Goal: Transaction & Acquisition: Download file/media

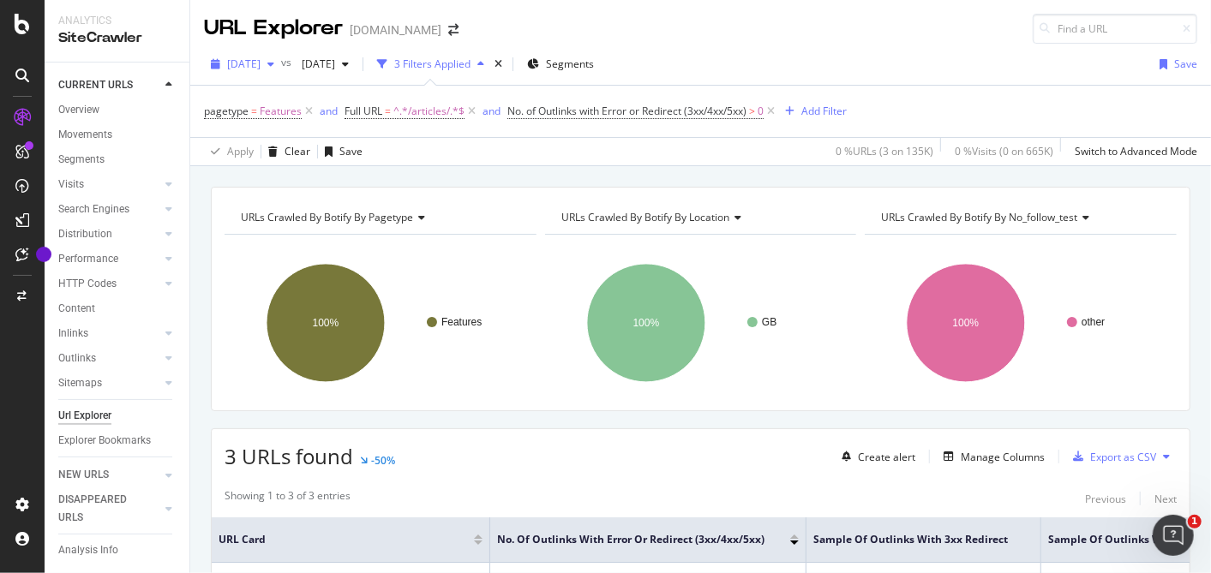
click at [281, 63] on div "button" at bounding box center [271, 64] width 21 height 10
click at [839, 16] on div "URL Explorer www.selfridges.com" at bounding box center [700, 22] width 1021 height 44
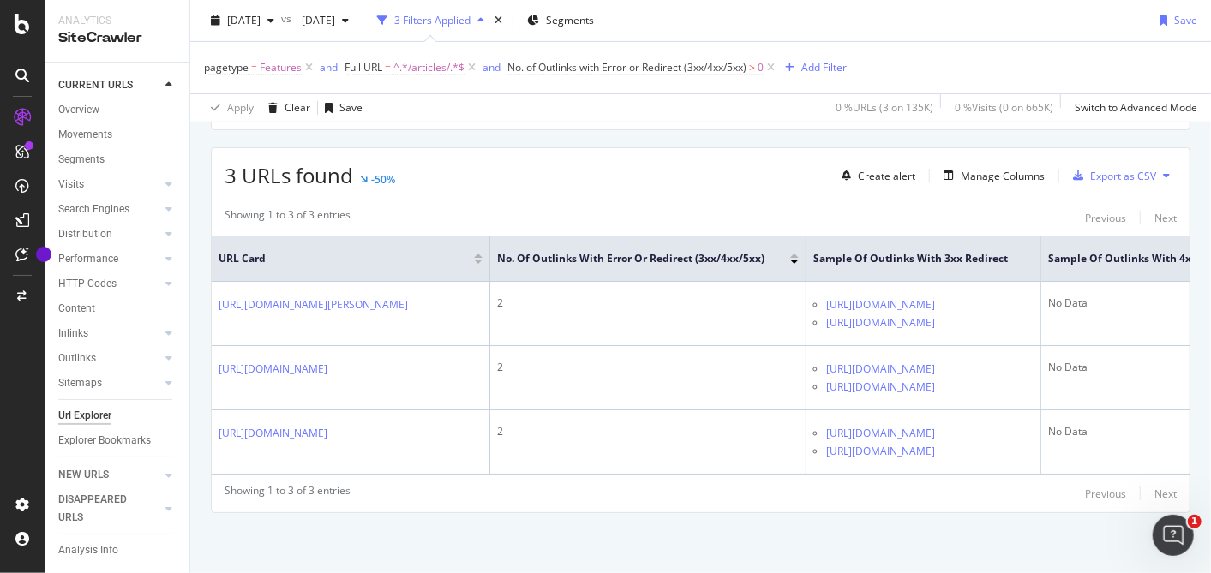
click at [1156, 166] on button at bounding box center [1166, 175] width 21 height 27
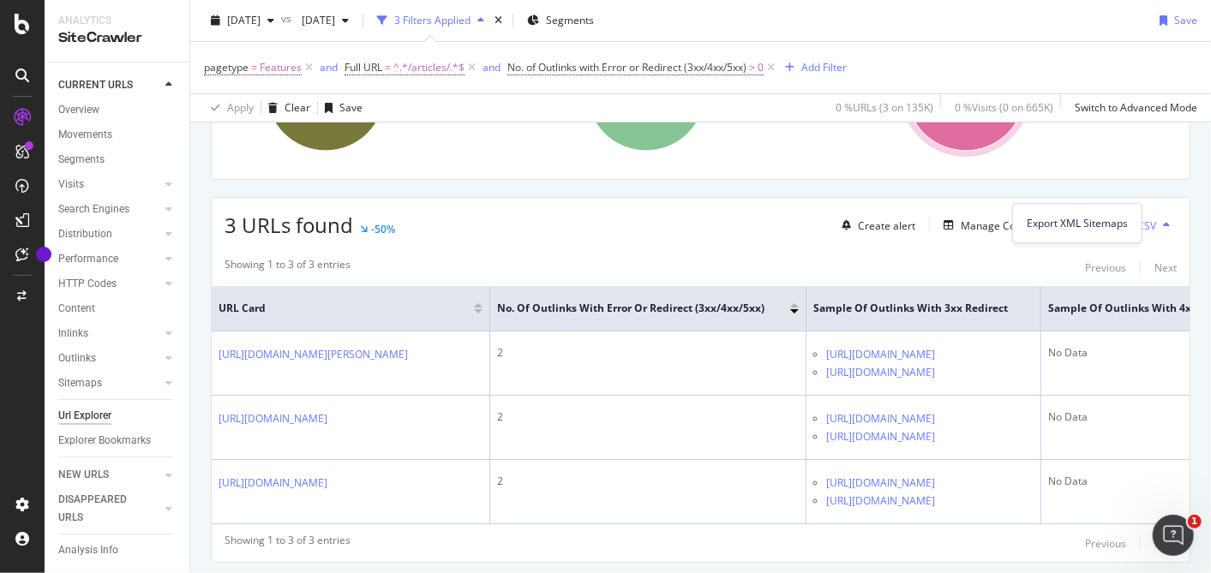
scroll to position [232, 0]
click at [1192, 141] on div "URLs Crawled By Botify By pagetype Chart (by Value) Table Expand Export as CSV …" at bounding box center [700, 289] width 1021 height 668
click at [1156, 225] on button at bounding box center [1166, 224] width 21 height 27
click at [1192, 215] on div "URLs Crawled By Botify By pagetype Chart (by Value) Table Expand Export as CSV …" at bounding box center [700, 289] width 1021 height 668
click at [1108, 218] on div "Export as CSV" at bounding box center [1123, 225] width 66 height 15
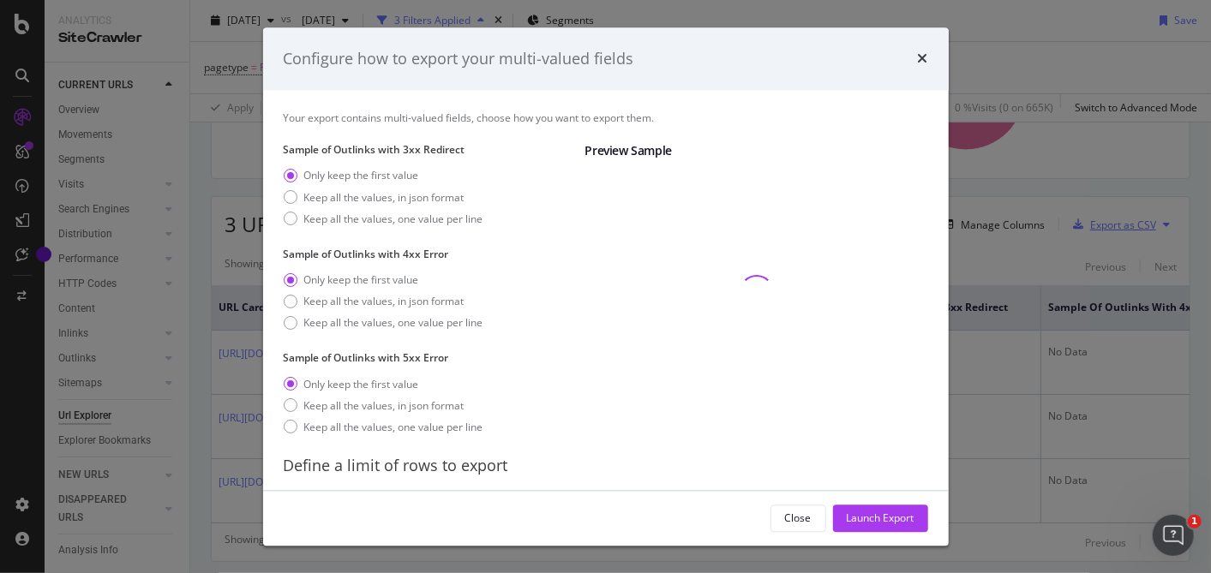
scroll to position [51, 0]
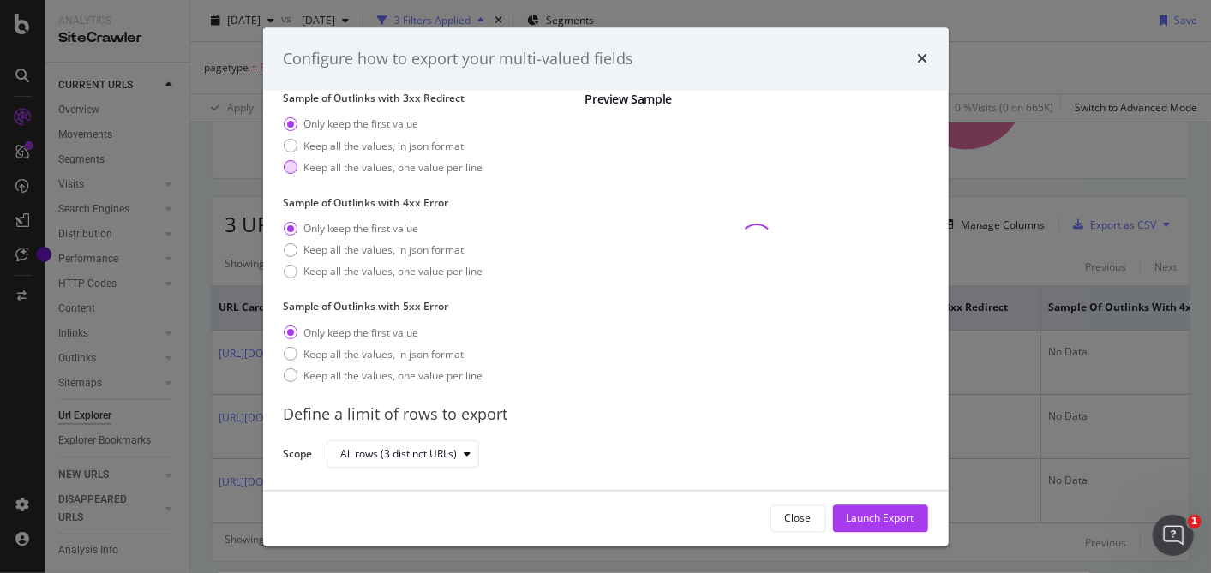
click at [286, 170] on div "modal" at bounding box center [291, 168] width 14 height 14
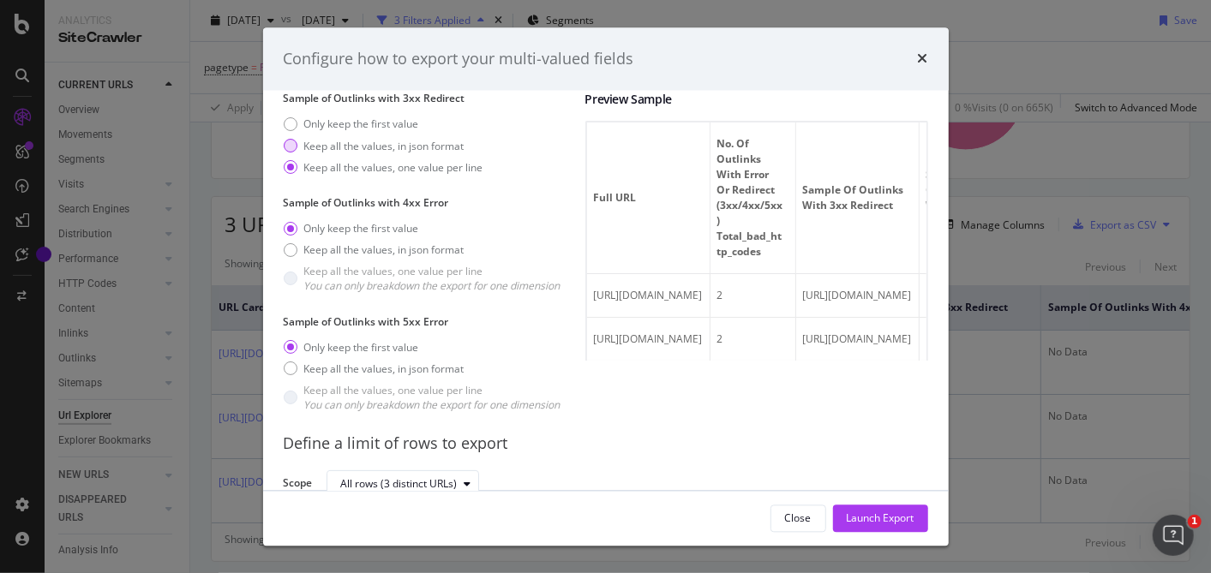
click at [293, 141] on div "Keep all the values, in json format" at bounding box center [291, 147] width 14 height 14
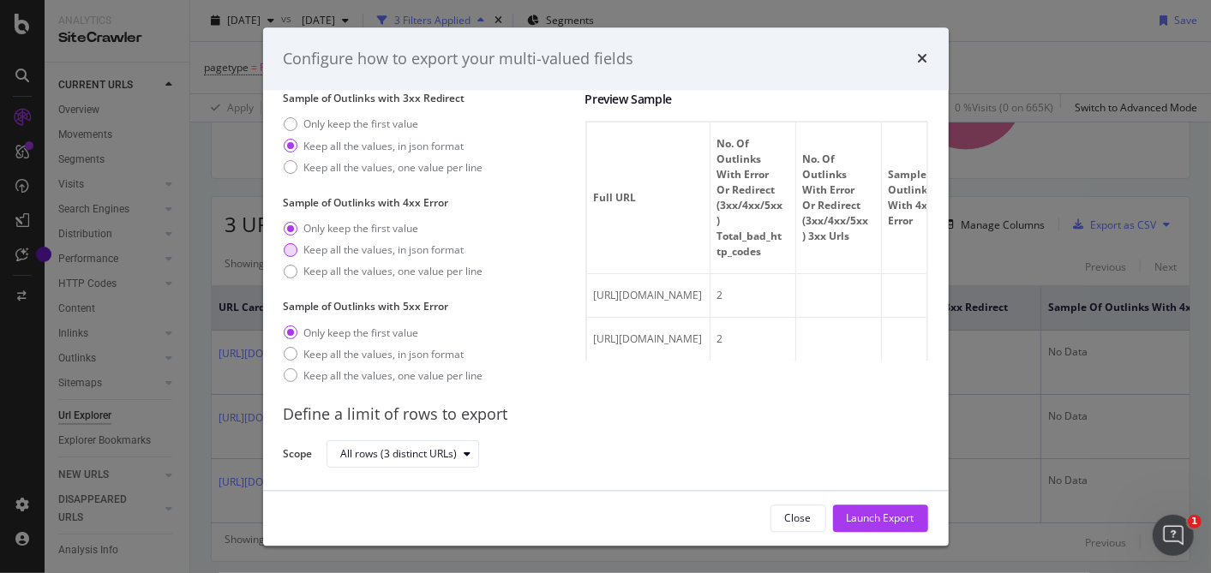
click at [291, 247] on div "Keep all the values, in json format" at bounding box center [291, 250] width 14 height 14
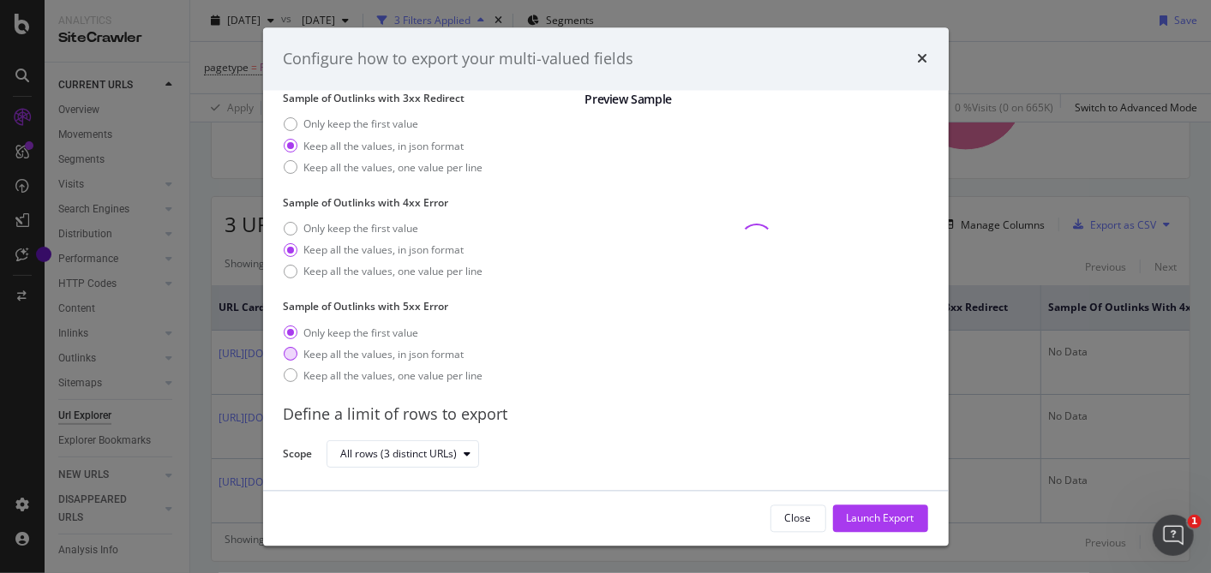
click at [289, 357] on div "Keep all the values, in json format" at bounding box center [291, 355] width 14 height 14
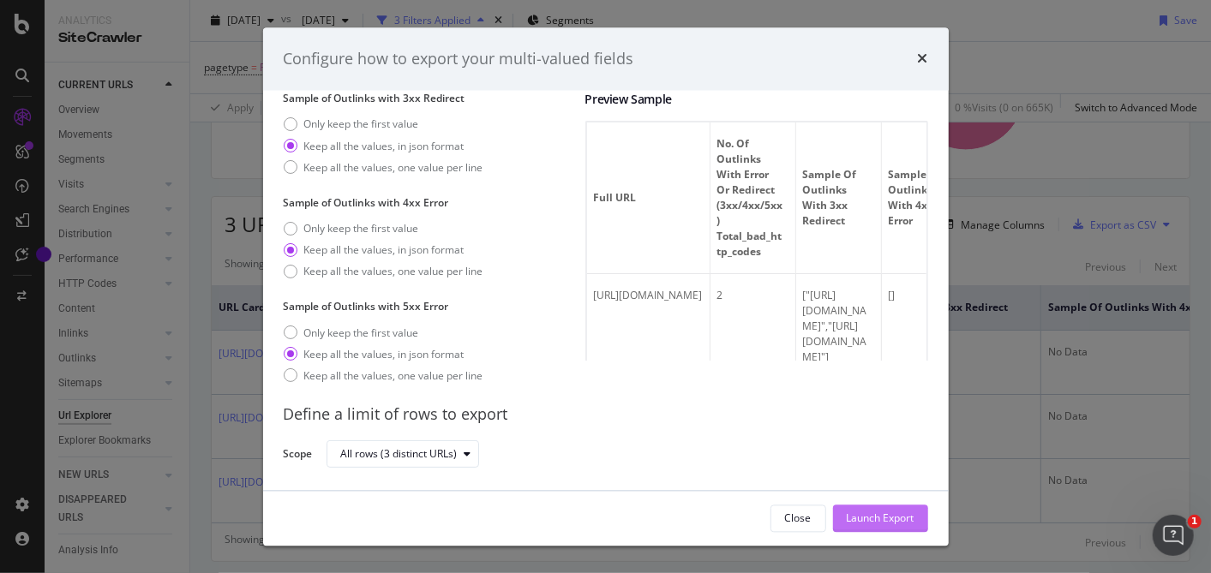
click at [887, 523] on div "Launch Export" at bounding box center [881, 518] width 68 height 15
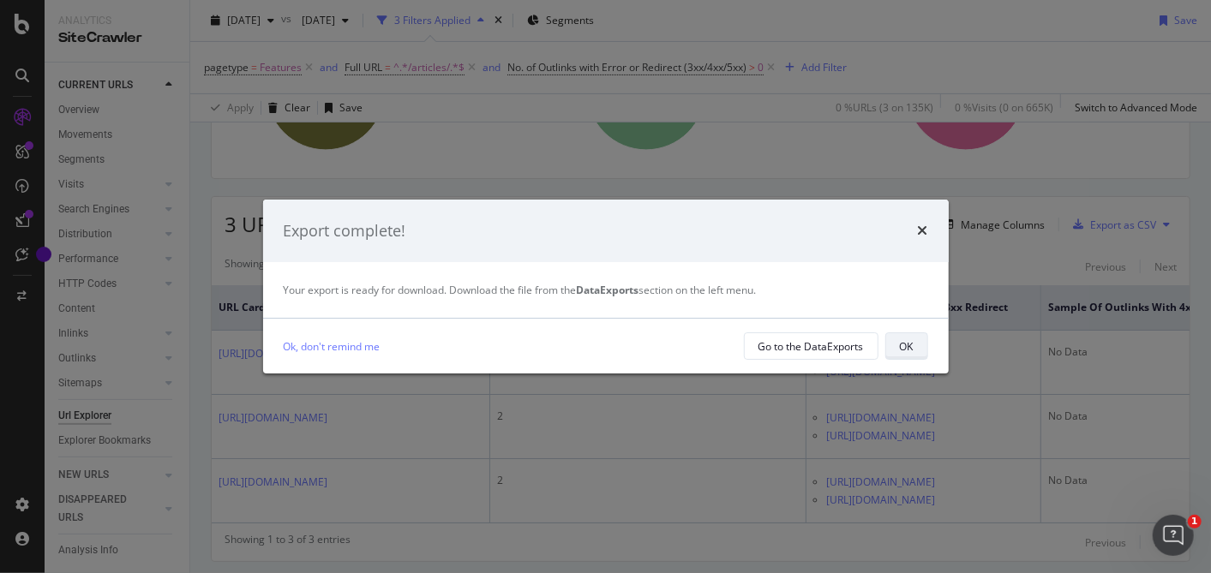
click at [903, 347] on div "OK" at bounding box center [907, 346] width 14 height 15
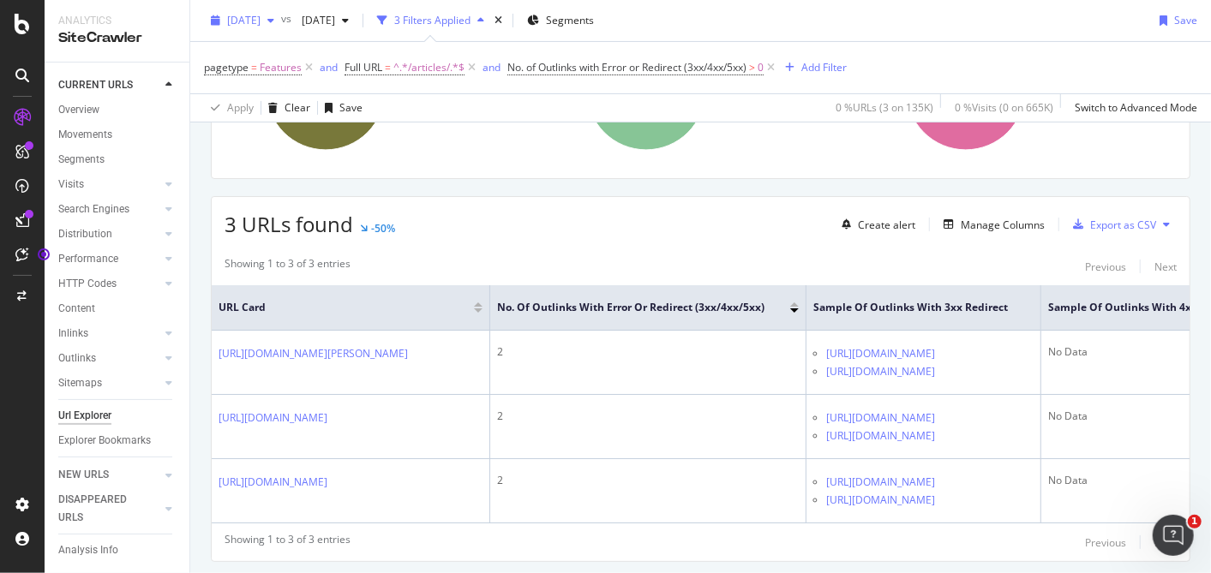
click at [274, 24] on icon "button" at bounding box center [270, 20] width 7 height 10
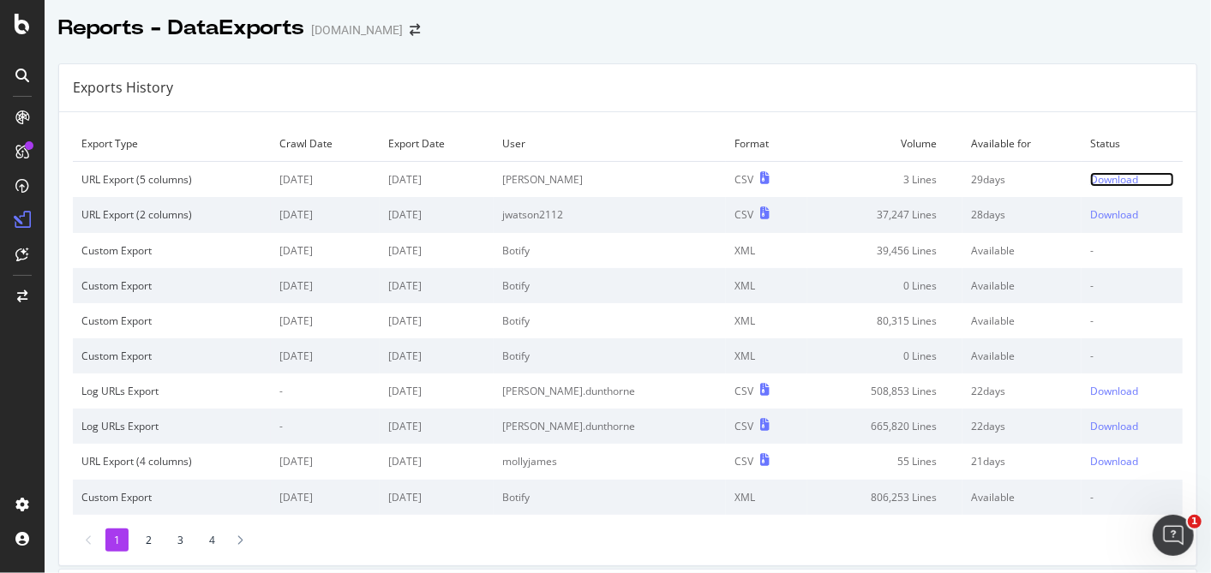
click at [1096, 173] on div "Download" at bounding box center [1114, 179] width 48 height 15
